Goal: Information Seeking & Learning: Learn about a topic

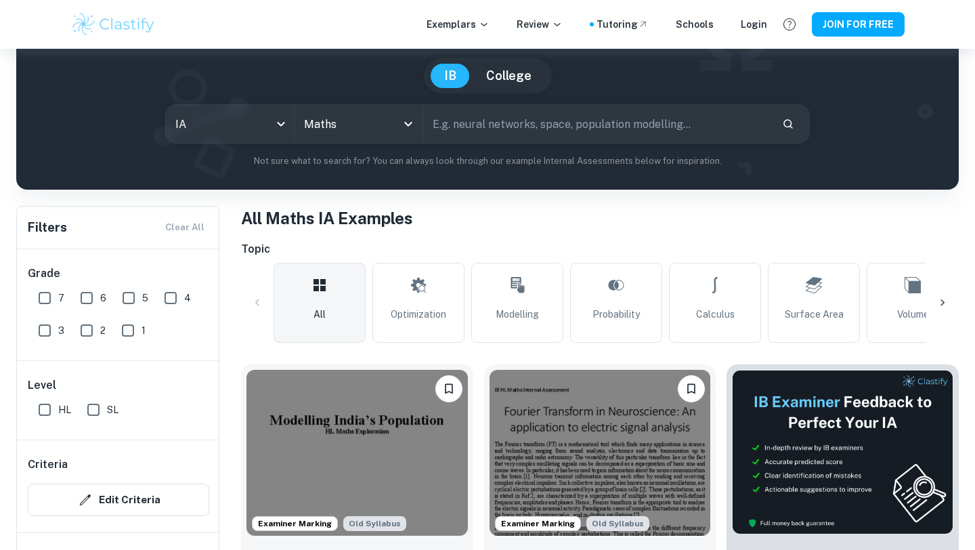
scroll to position [153, 0]
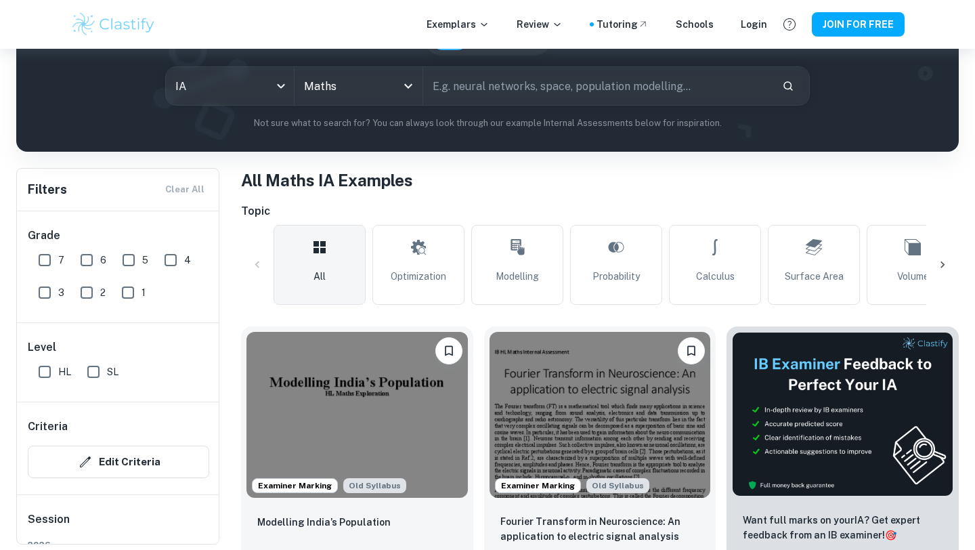
click at [366, 386] on img at bounding box center [356, 415] width 221 height 166
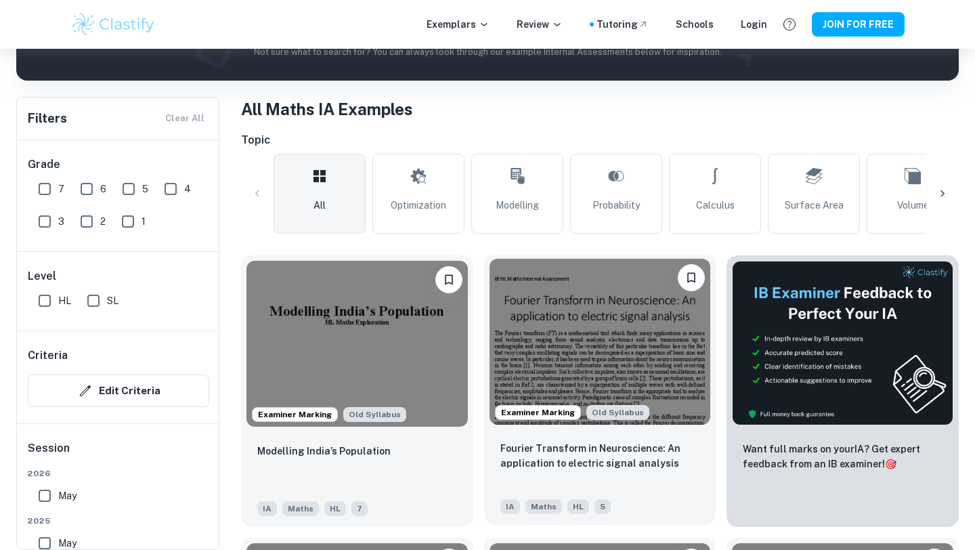
scroll to position [230, 0]
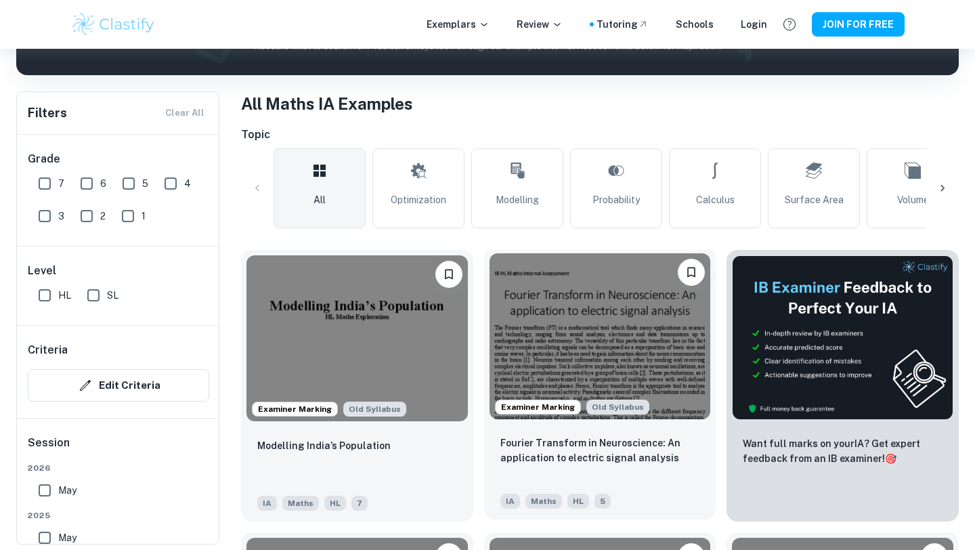
click at [546, 349] on img at bounding box center [600, 336] width 221 height 166
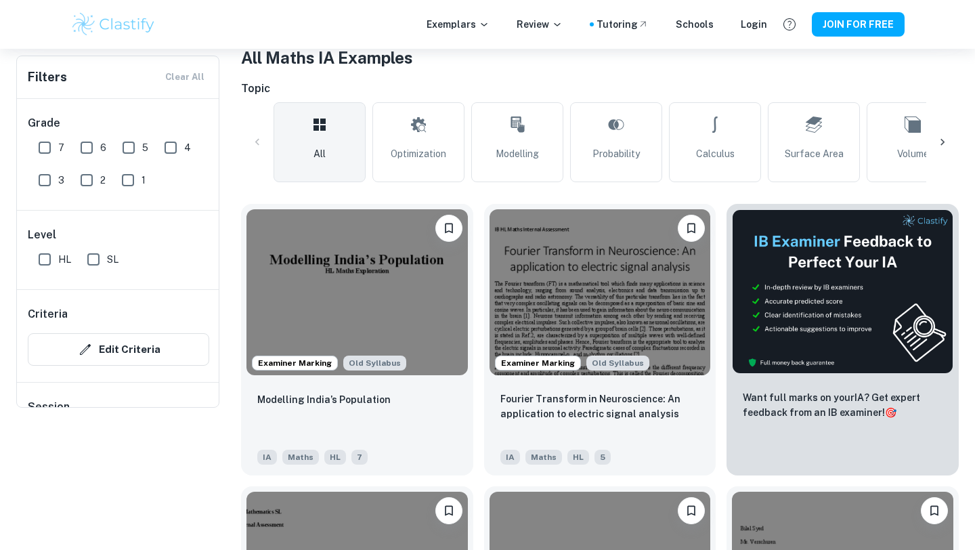
scroll to position [129, 0]
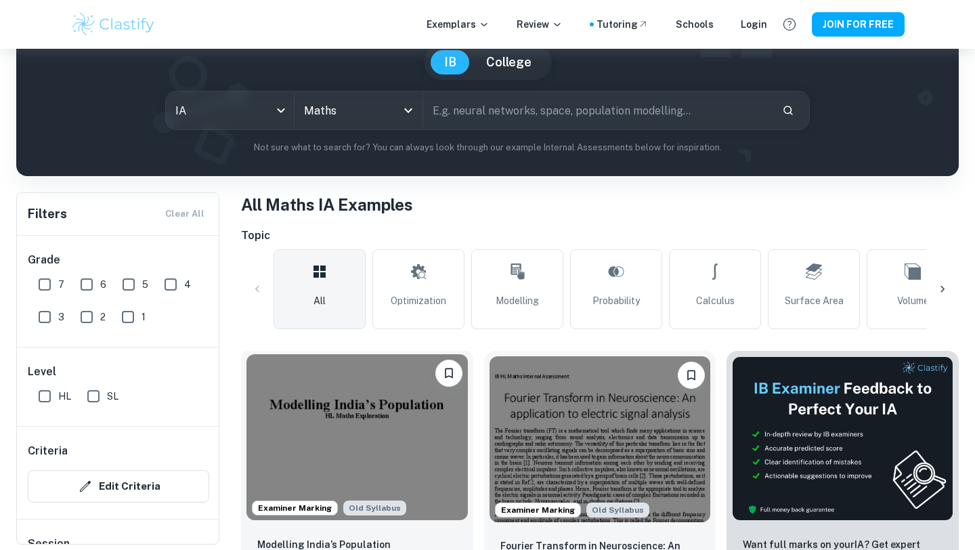
click at [392, 399] on img at bounding box center [356, 437] width 221 height 166
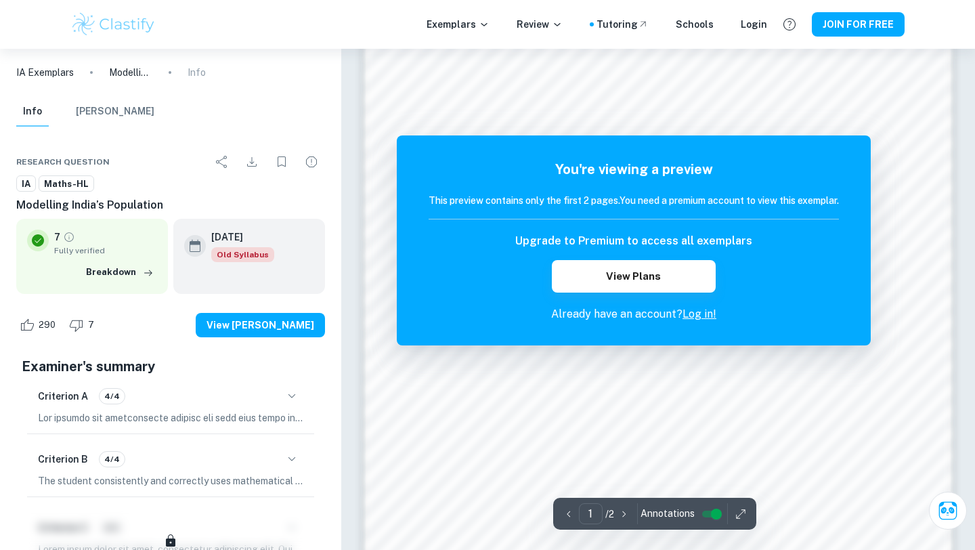
scroll to position [1266, 0]
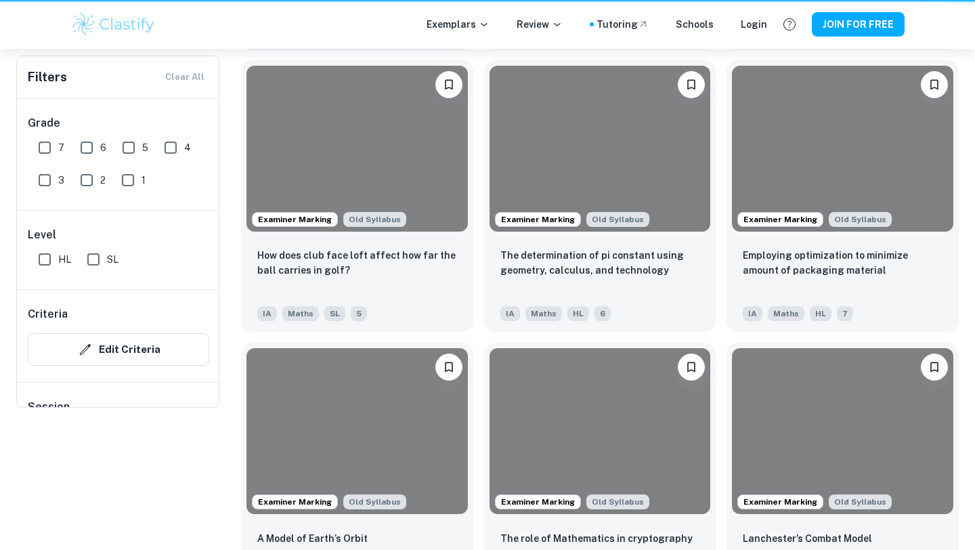
scroll to position [129, 0]
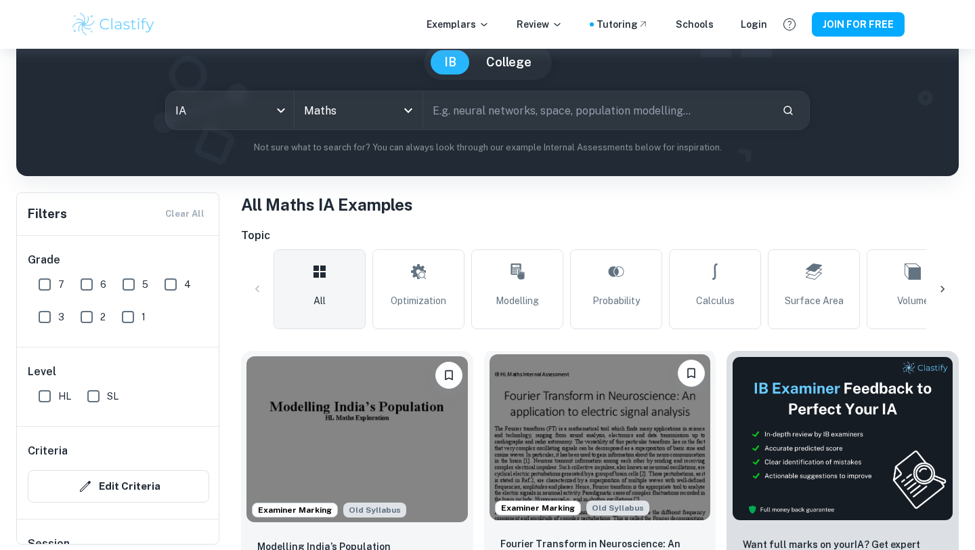
click at [574, 448] on img at bounding box center [600, 437] width 221 height 166
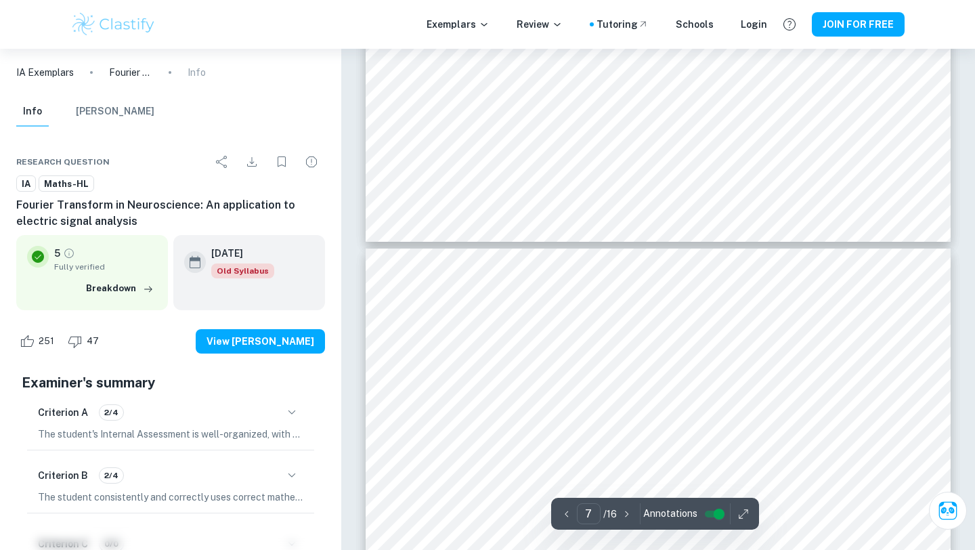
scroll to position [5274, 0]
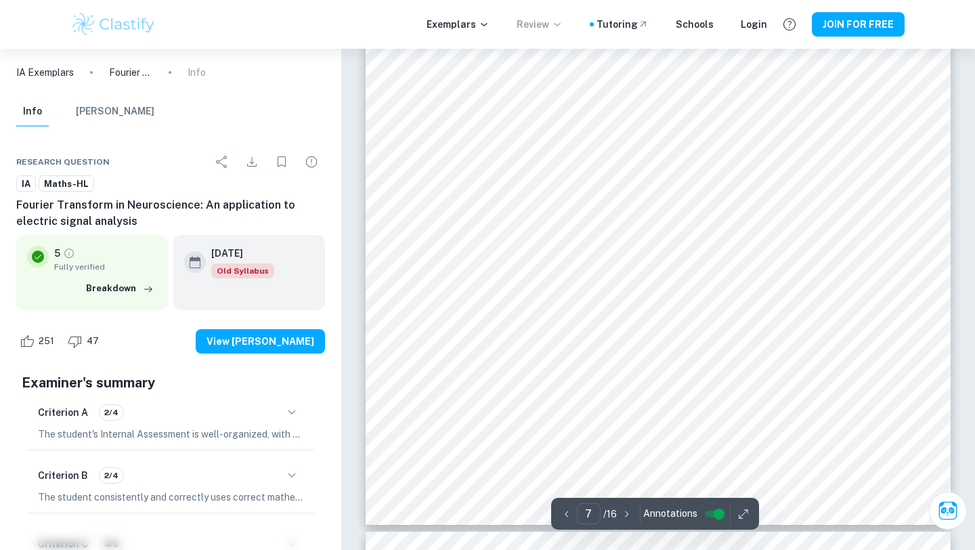
type input "8"
